Goal: Book appointment/travel/reservation

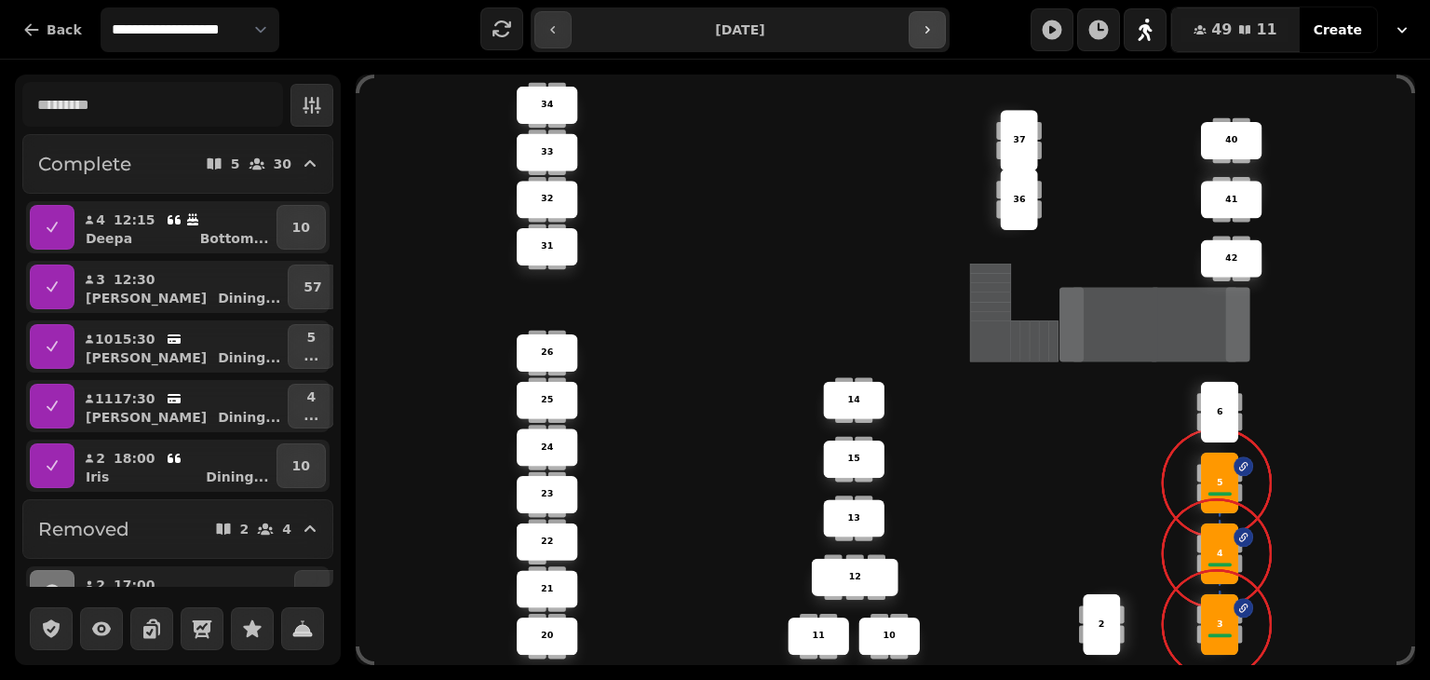
click at [938, 36] on button "button" at bounding box center [927, 29] width 37 height 37
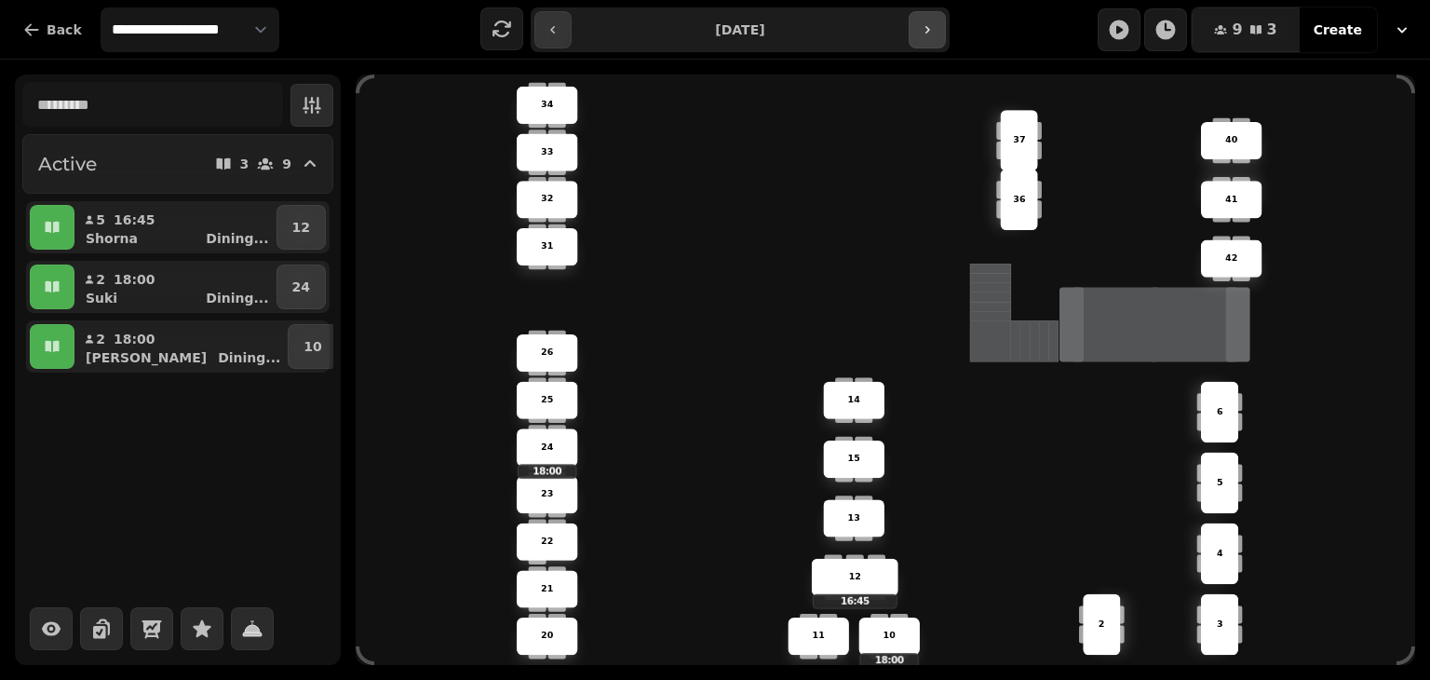
click at [938, 36] on button "button" at bounding box center [927, 29] width 37 height 37
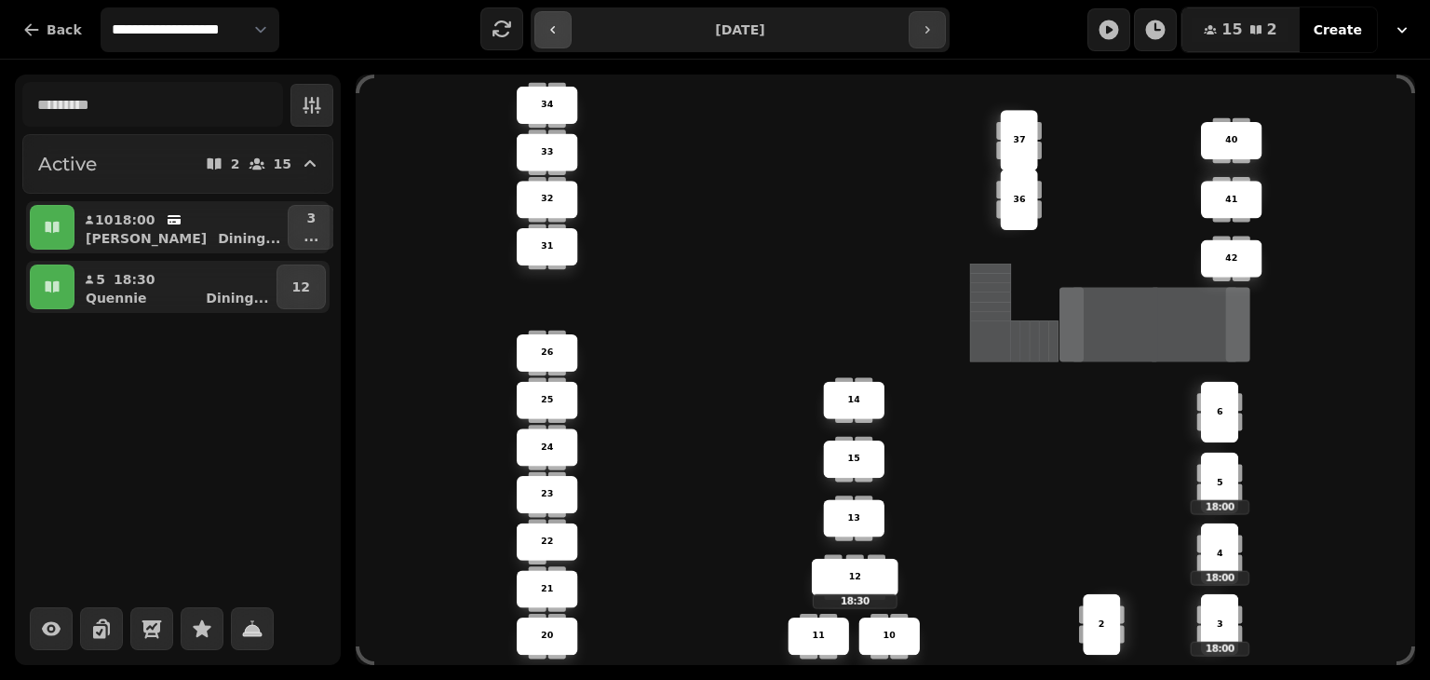
click at [556, 30] on icon "button" at bounding box center [553, 29] width 15 height 15
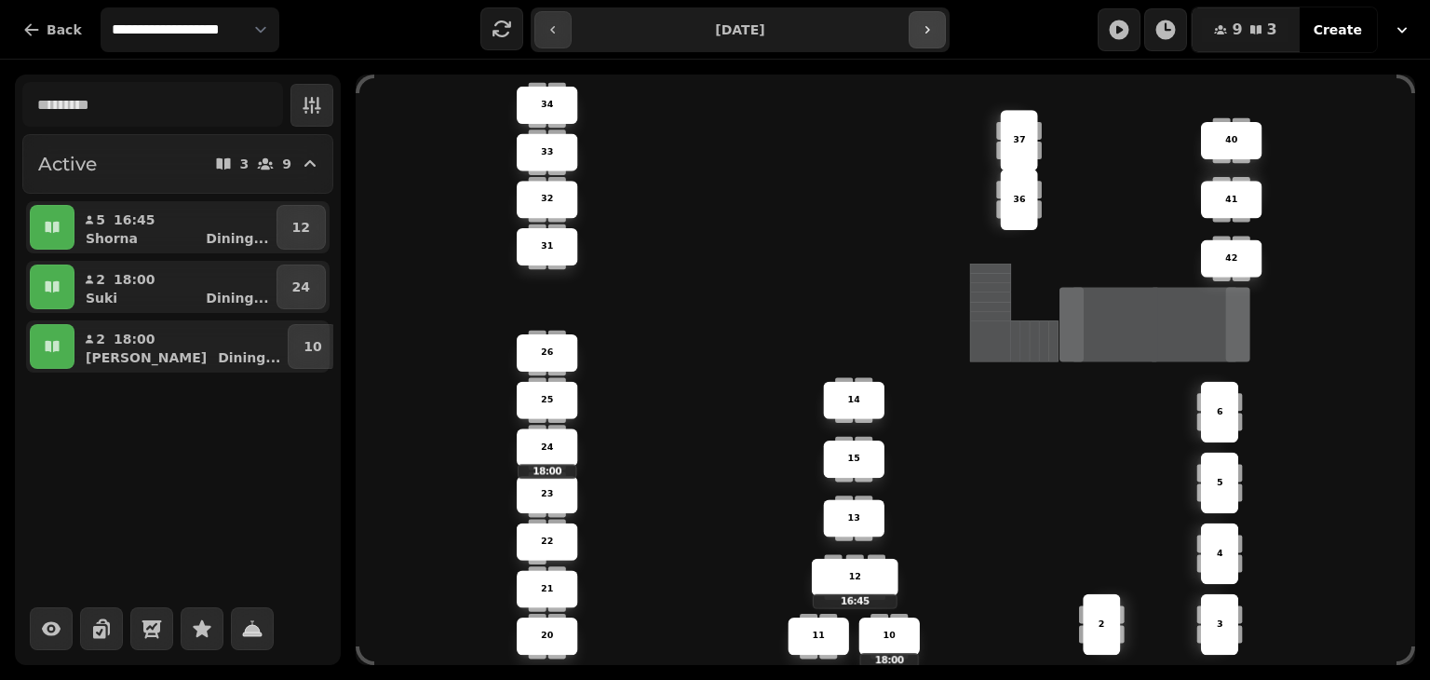
click at [934, 35] on icon "button" at bounding box center [927, 29] width 15 height 15
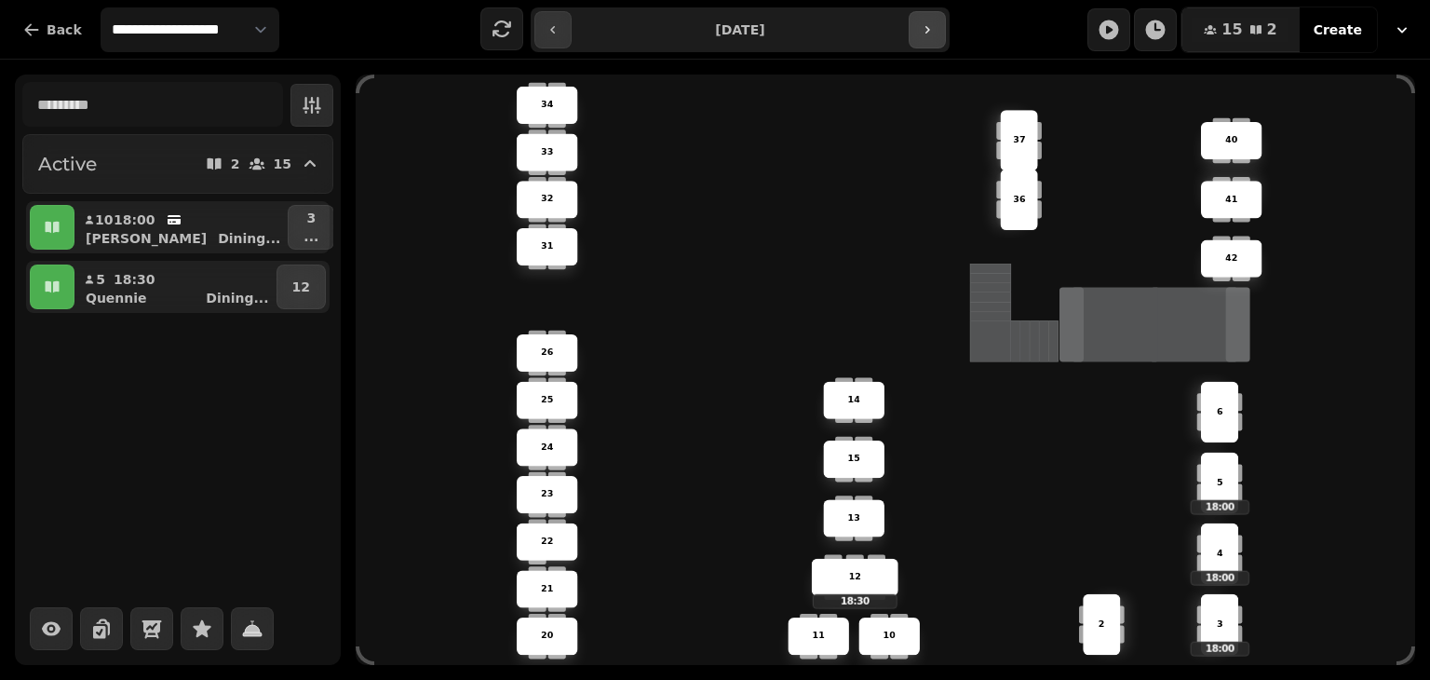
click at [934, 35] on icon "button" at bounding box center [927, 29] width 15 height 15
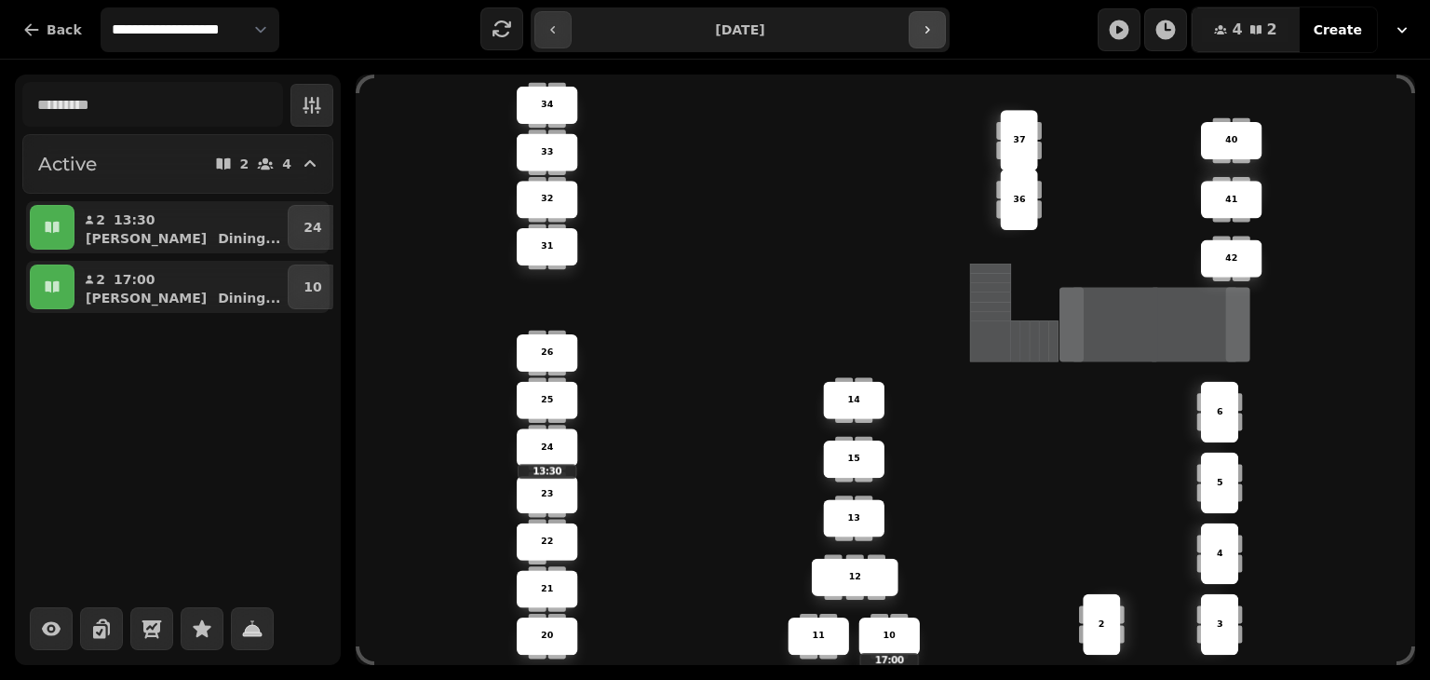
click at [934, 35] on icon "button" at bounding box center [927, 29] width 15 height 15
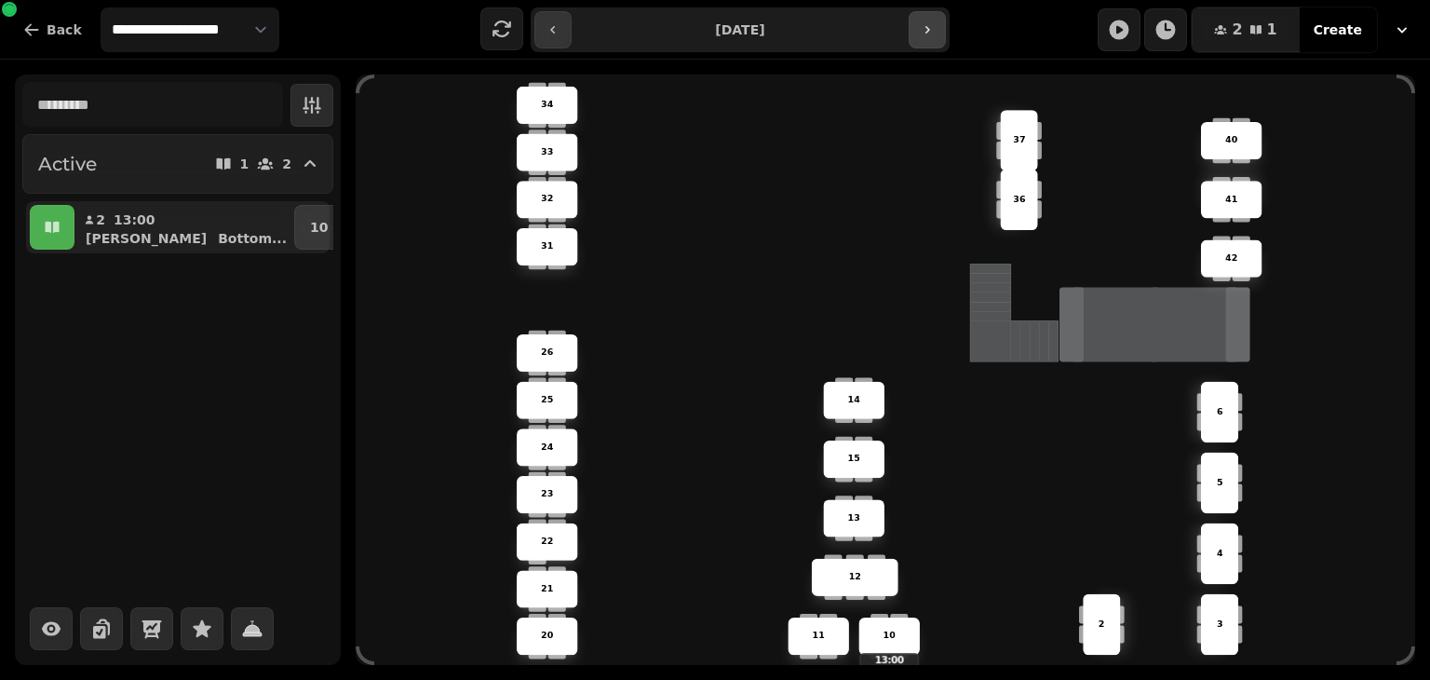
click at [934, 35] on icon "button" at bounding box center [927, 29] width 15 height 15
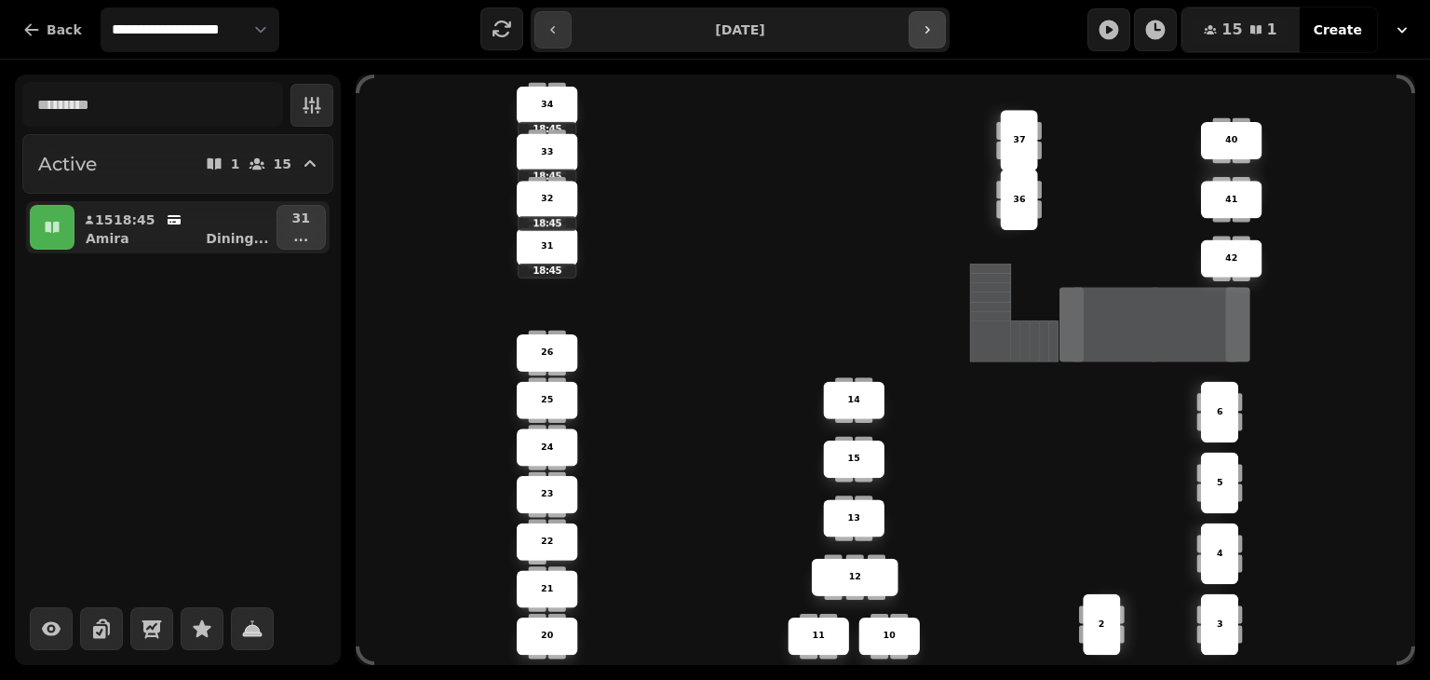
click at [934, 35] on icon "button" at bounding box center [927, 29] width 15 height 15
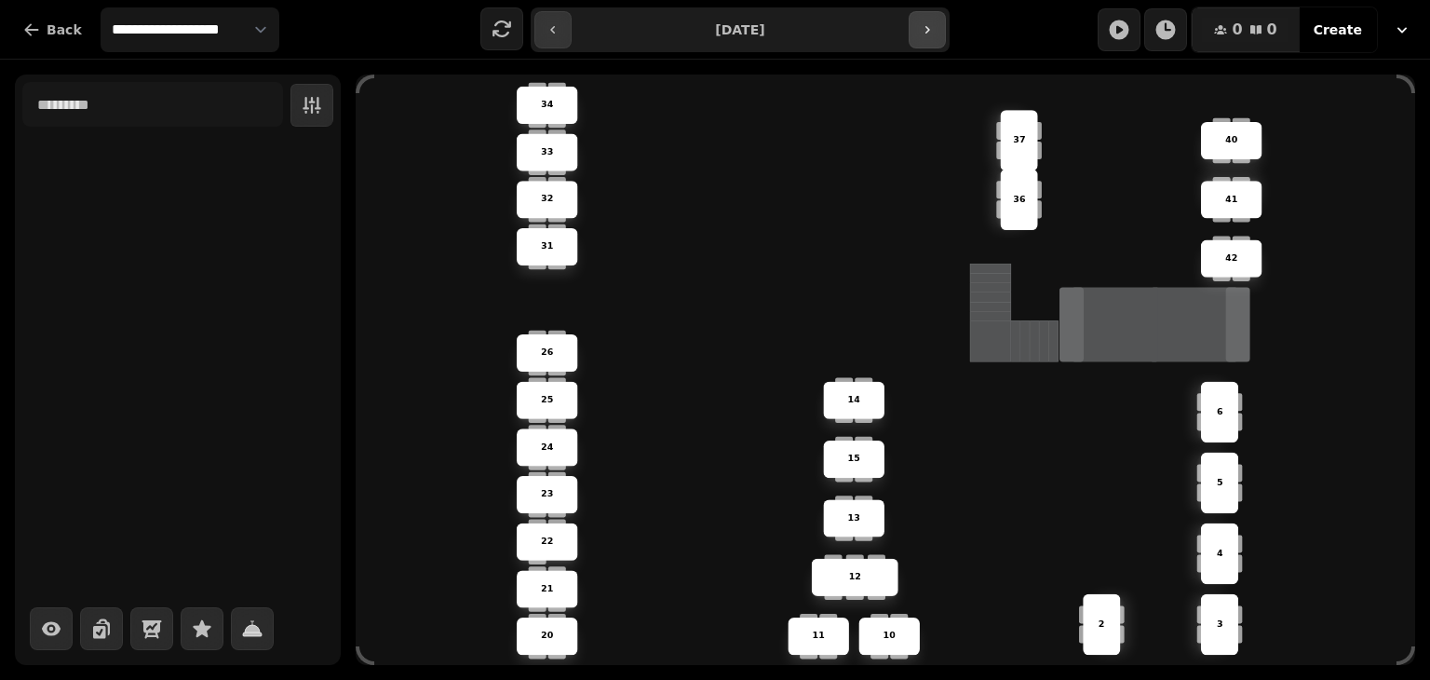
click at [934, 35] on icon "button" at bounding box center [927, 29] width 15 height 15
type input "**********"
